Goal: Information Seeking & Learning: Learn about a topic

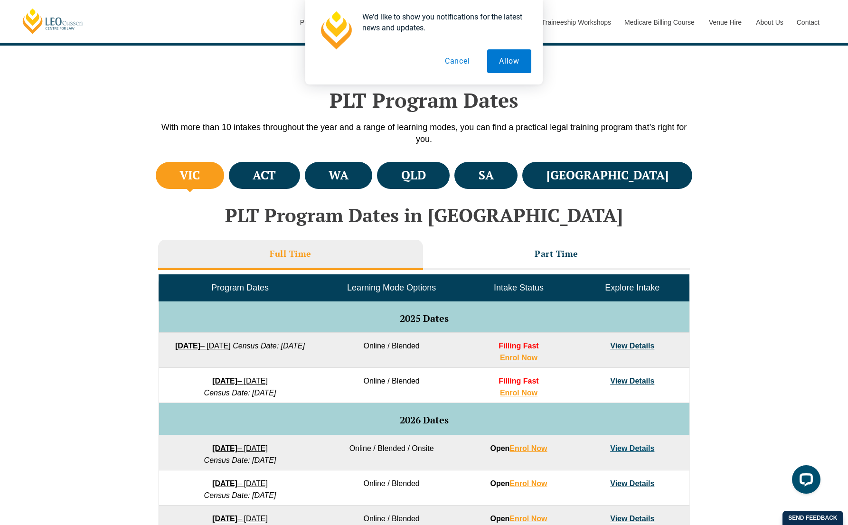
click at [231, 347] on link "22 September 2025 – 20 February 2026" at bounding box center [203, 346] width 56 height 8
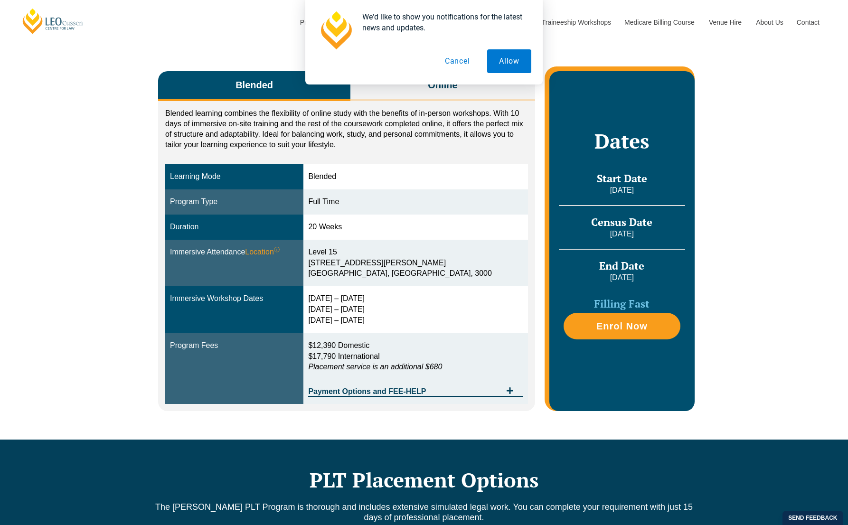
click at [457, 81] on div "We'd like to show you notifications for the latest news and updates. Allow Canc…" at bounding box center [423, 42] width 237 height 85
click at [503, 56] on button "Allow" at bounding box center [509, 61] width 44 height 24
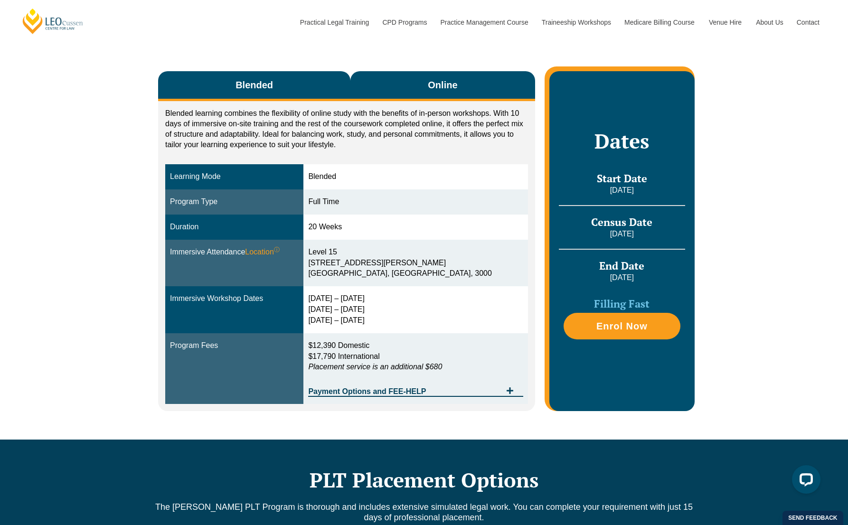
click at [447, 86] on span "Online" at bounding box center [442, 84] width 29 height 13
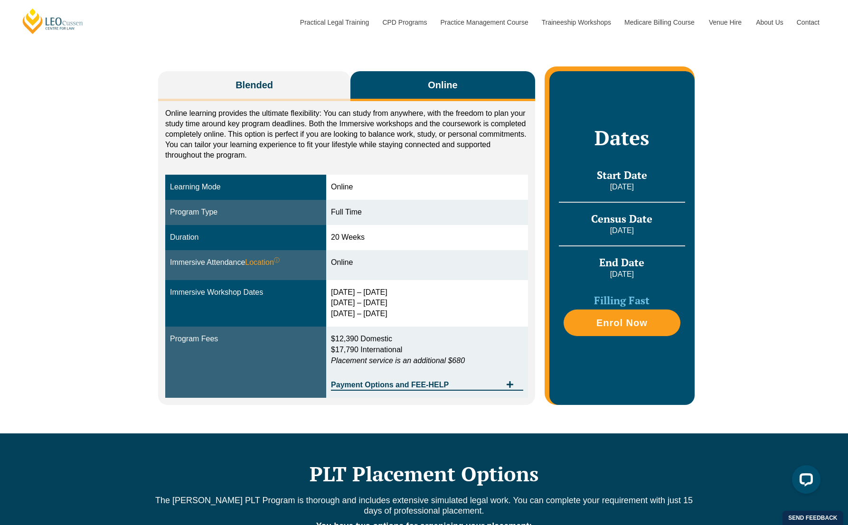
click at [444, 85] on span "Online" at bounding box center [442, 84] width 29 height 13
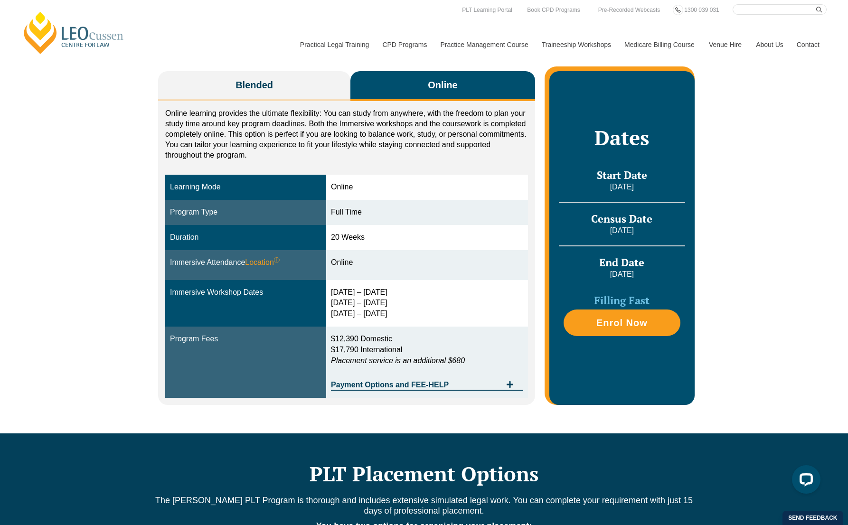
click at [733, 237] on div "Blended Online Blended learning combines the flexibility of online study with t…" at bounding box center [424, 233] width 848 height 400
click at [510, 382] on icon "Tabs. Open items with Enter or Space, close with Escape and navigate using the …" at bounding box center [510, 384] width 7 height 7
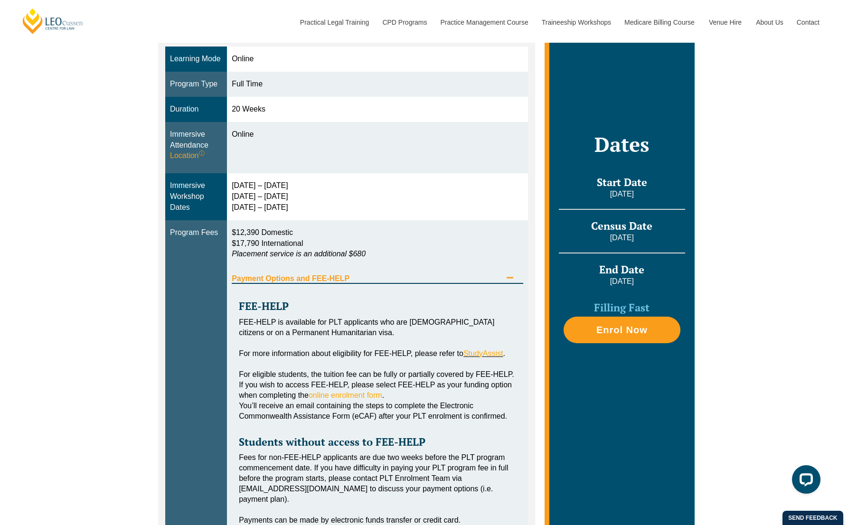
scroll to position [285, 0]
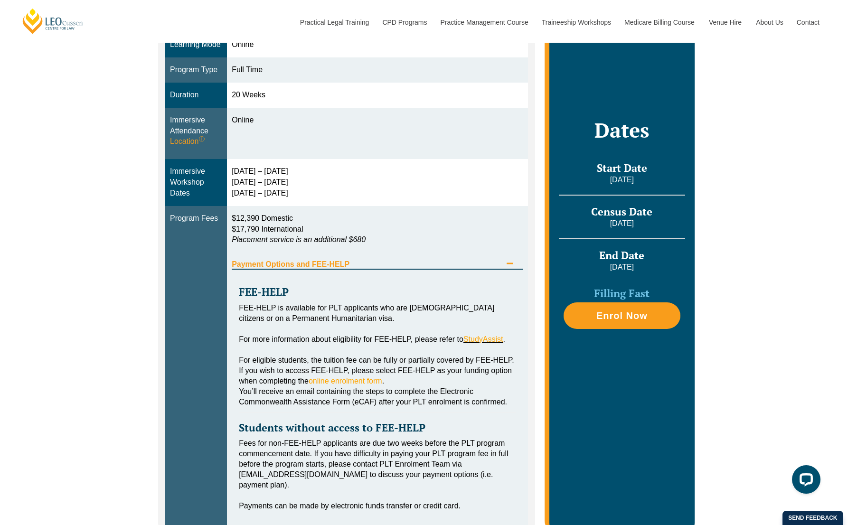
click at [769, 131] on div "Blended Online Blended learning combines the flexibility of online study with t…" at bounding box center [424, 226] width 848 height 670
